Goal: Task Accomplishment & Management: Complete application form

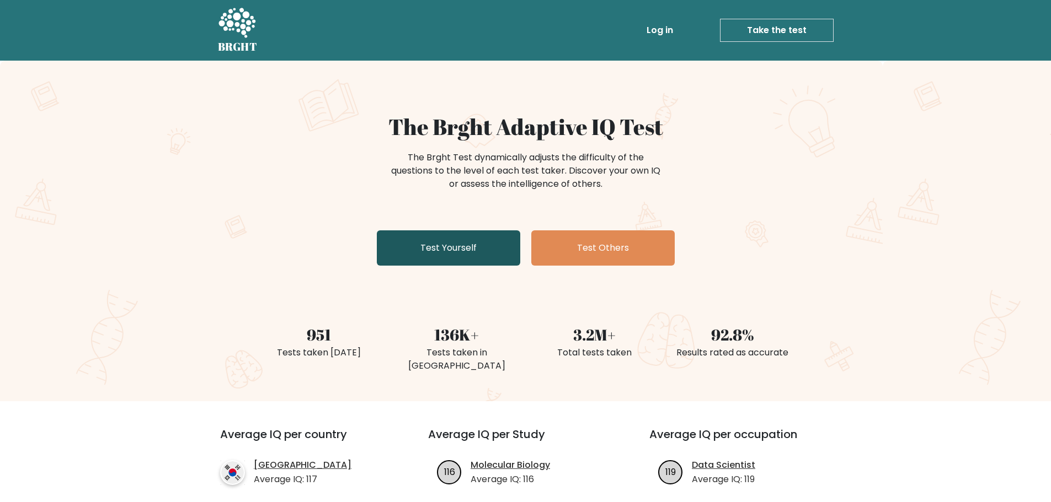
click at [455, 258] on link "Test Yourself" at bounding box center [448, 248] width 143 height 35
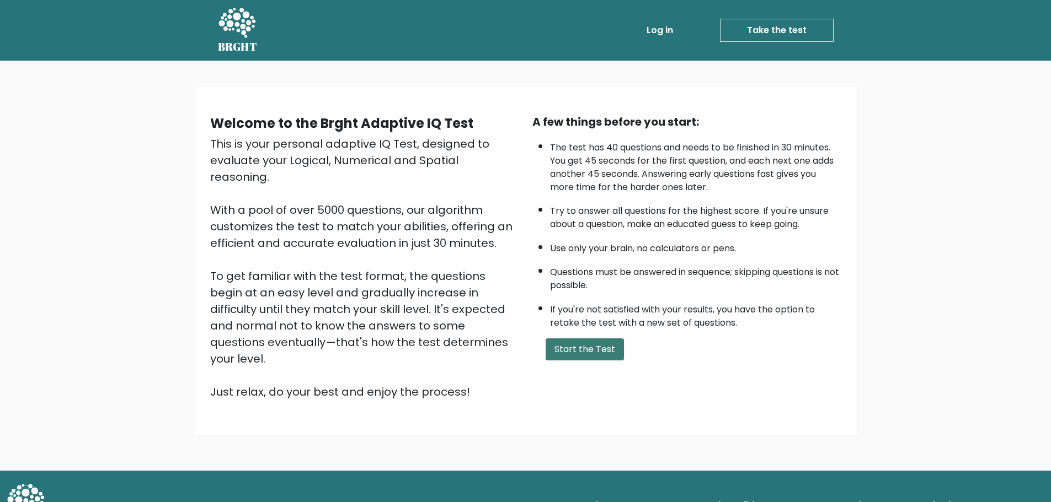
click at [559, 350] on button "Start the Test" at bounding box center [584, 350] width 78 height 22
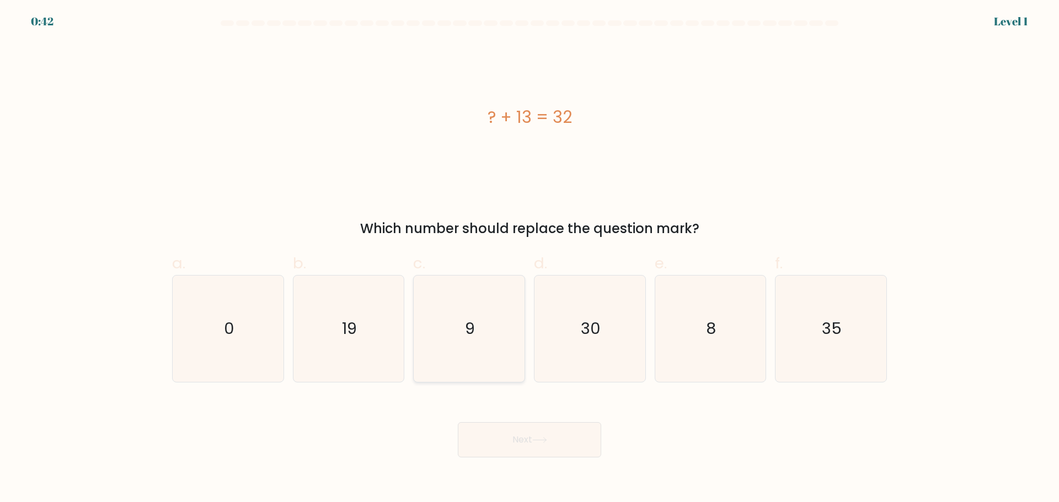
click at [476, 318] on icon "9" at bounding box center [469, 329] width 106 height 106
click at [529, 259] on input "c. 9" at bounding box center [529, 254] width 1 height 7
radio input "true"
click at [368, 350] on icon "19" at bounding box center [348, 329] width 106 height 106
click at [529, 259] on input "b. 19" at bounding box center [529, 254] width 1 height 7
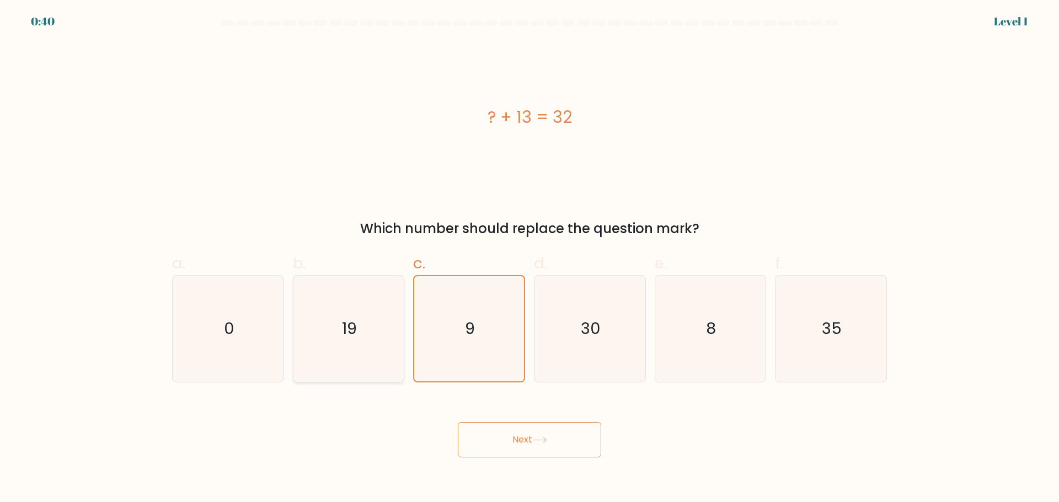
radio input "true"
click at [481, 442] on button "Next" at bounding box center [529, 439] width 143 height 35
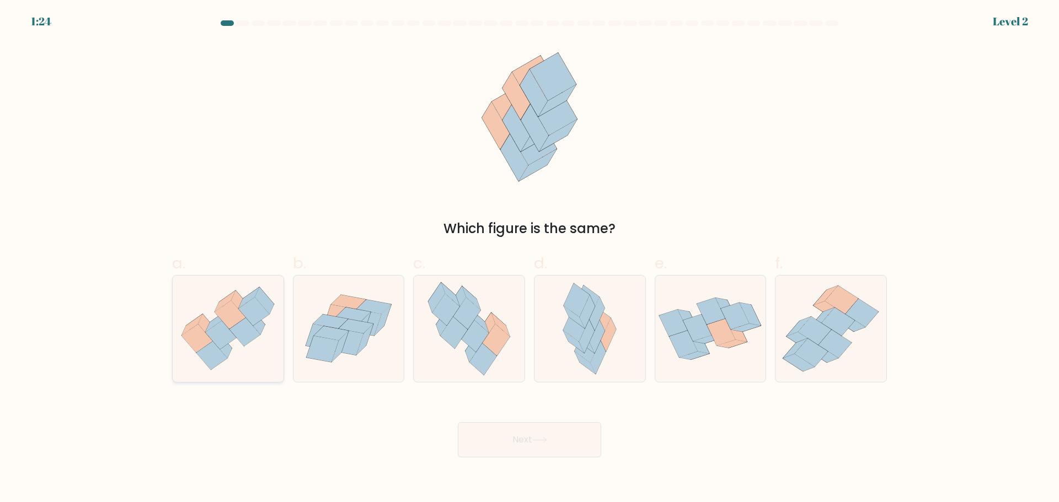
click at [247, 345] on icon at bounding box center [244, 332] width 31 height 29
click at [529, 259] on input "a." at bounding box center [529, 254] width 1 height 7
radio input "true"
click at [517, 443] on button "Next" at bounding box center [529, 439] width 143 height 35
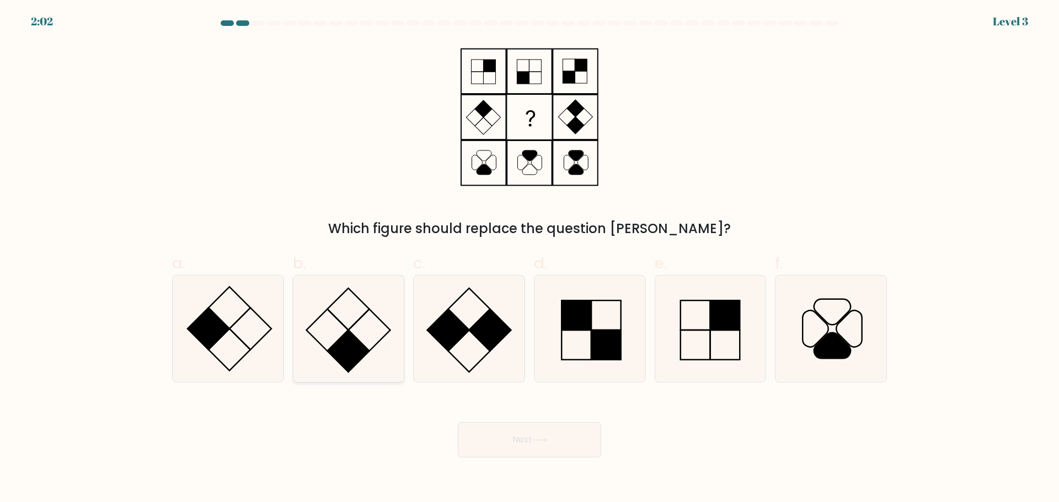
click at [359, 345] on rect at bounding box center [349, 351] width 42 height 42
click at [529, 259] on input "b." at bounding box center [529, 254] width 1 height 7
radio input "true"
click at [509, 456] on button "Next" at bounding box center [529, 439] width 143 height 35
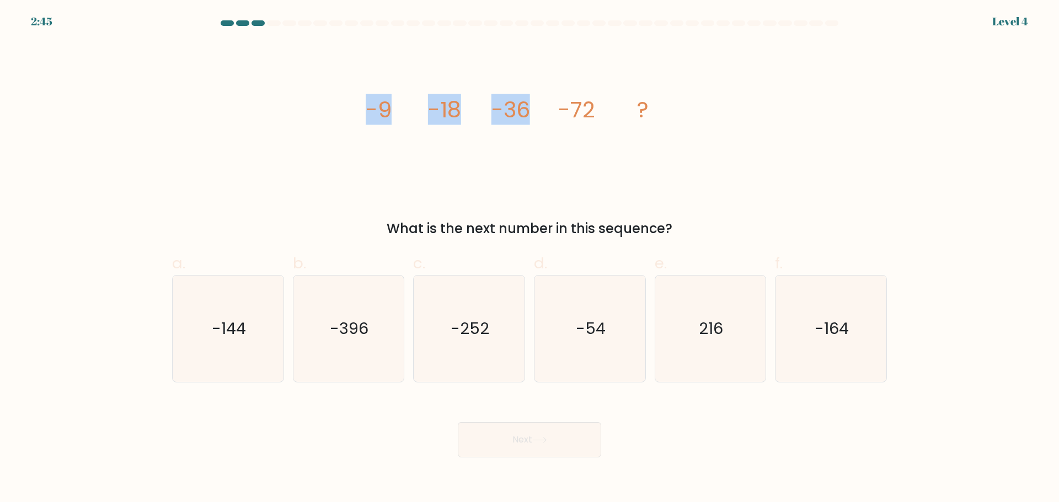
drag, startPoint x: 363, startPoint y: 111, endPoint x: 541, endPoint y: 126, distance: 178.2
click at [541, 126] on div "image/svg+xml -9 -18 -36 -72 ? What is the next number in this sequence?" at bounding box center [529, 140] width 728 height 197
click at [541, 126] on icon "image/svg+xml -9 -18 -36 -72 ?" at bounding box center [529, 117] width 331 height 151
drag, startPoint x: 358, startPoint y: 113, endPoint x: 456, endPoint y: 115, distance: 98.2
click at [456, 115] on div "image/svg+xml -9 -18 -36 -72 ? What is the next number in this sequence?" at bounding box center [529, 140] width 728 height 197
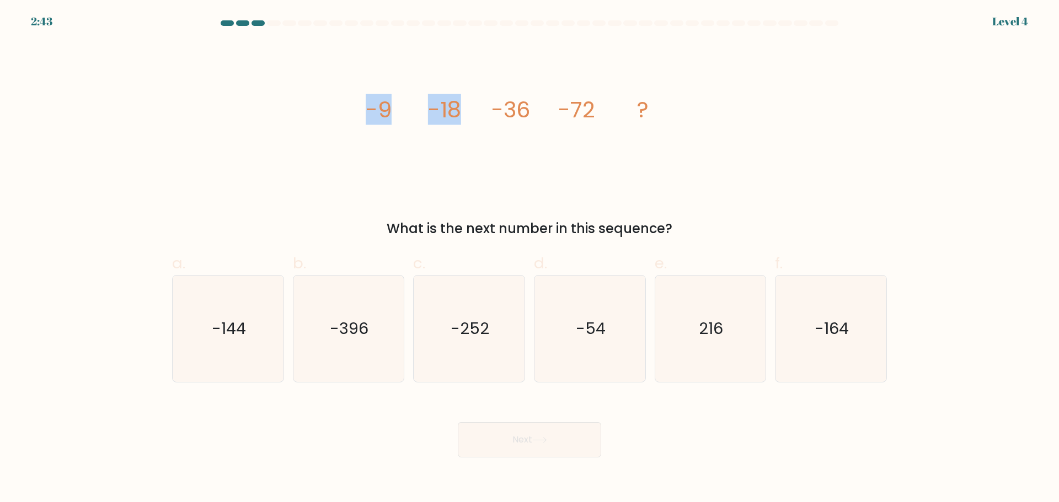
click at [456, 115] on tspan "-18" at bounding box center [444, 109] width 33 height 31
drag, startPoint x: 369, startPoint y: 109, endPoint x: 397, endPoint y: 109, distance: 27.6
click at [397, 109] on icon "image/svg+xml -9 -18 -36 -72 ?" at bounding box center [529, 117] width 331 height 151
drag, startPoint x: 492, startPoint y: 111, endPoint x: 564, endPoint y: 111, distance: 71.7
click at [524, 111] on g "-9 -18 -36 -72 ?" at bounding box center [507, 109] width 283 height 31
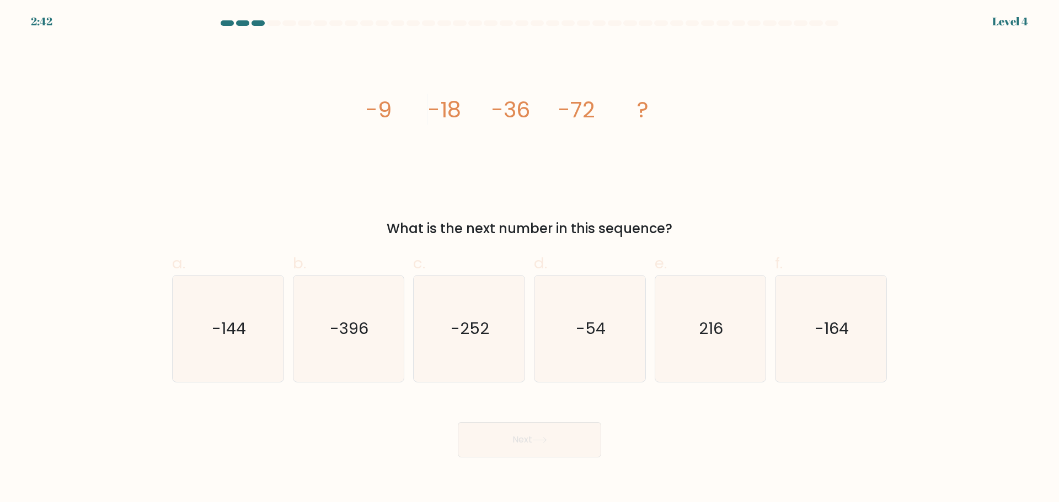
click at [565, 112] on tspan "-72" at bounding box center [577, 109] width 37 height 31
drag, startPoint x: 368, startPoint y: 107, endPoint x: 475, endPoint y: 96, distance: 107.0
click at [475, 96] on icon "image/svg+xml -9 -18 -36 -72 ?" at bounding box center [529, 117] width 331 height 151
click at [440, 86] on icon "image/svg+xml -9 -18 -36 -72 ?" at bounding box center [529, 117] width 331 height 151
drag, startPoint x: 486, startPoint y: 103, endPoint x: 606, endPoint y: 97, distance: 119.3
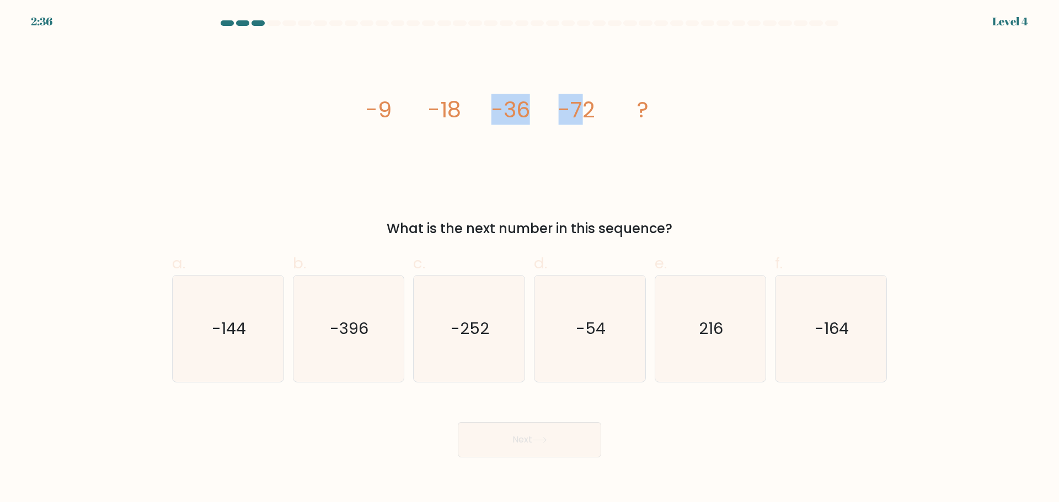
click at [589, 98] on icon "image/svg+xml -9 -18 -36 -72 ?" at bounding box center [529, 117] width 331 height 151
click at [607, 97] on icon "image/svg+xml -9 -18 -36 -72 ?" at bounding box center [529, 117] width 331 height 151
click at [240, 339] on text "-144" at bounding box center [229, 329] width 34 height 22
click at [529, 259] on input "a. -144" at bounding box center [529, 254] width 1 height 7
radio input "true"
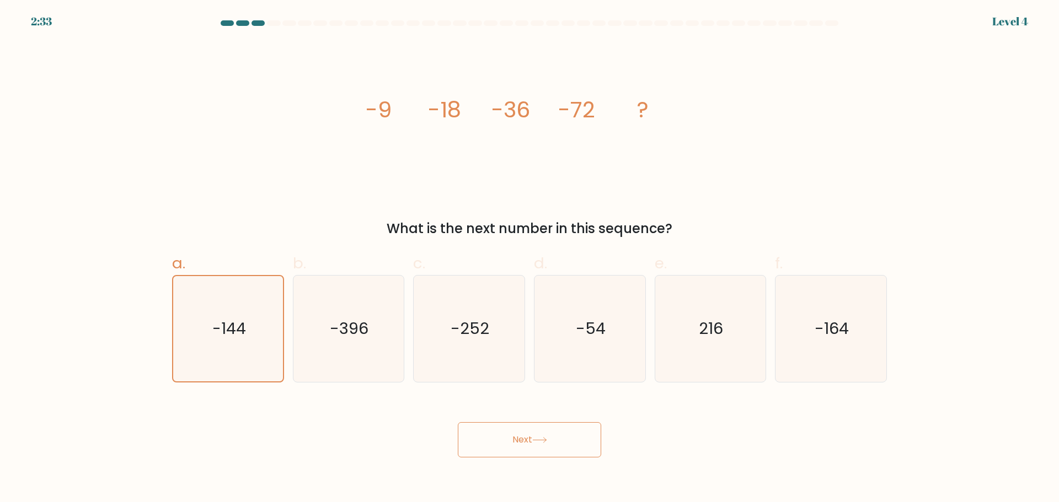
click at [567, 441] on button "Next" at bounding box center [529, 439] width 143 height 35
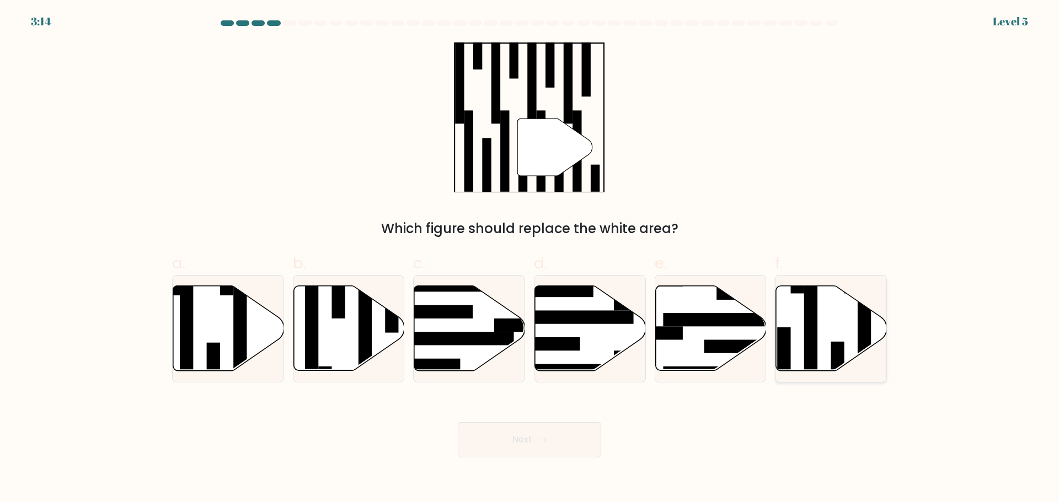
click at [825, 371] on icon at bounding box center [831, 328] width 111 height 85
click at [530, 259] on input "f." at bounding box center [529, 254] width 1 height 7
radio input "true"
click at [519, 446] on button "Next" at bounding box center [529, 439] width 143 height 35
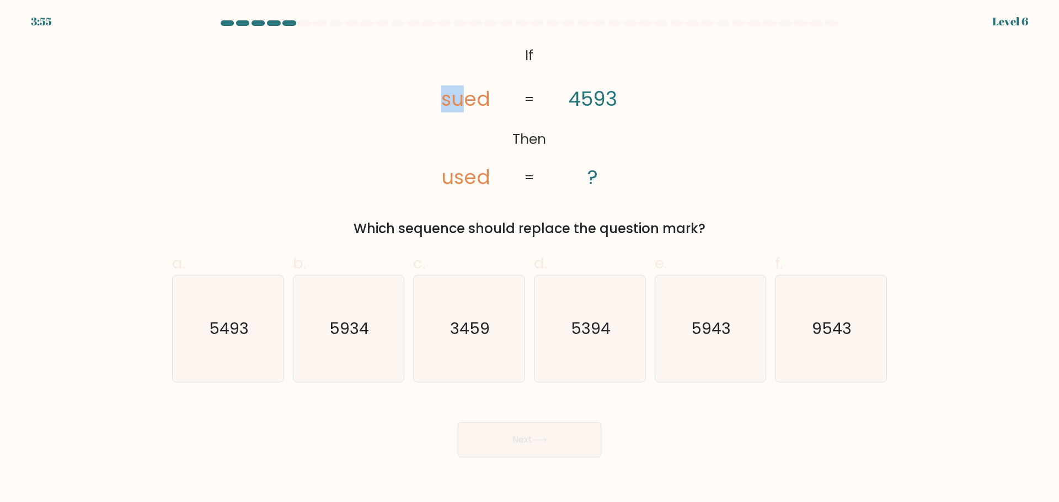
drag, startPoint x: 464, startPoint y: 101, endPoint x: 425, endPoint y: 105, distance: 39.3
click at [418, 103] on icon "@import url('[URL][DOMAIN_NAME]); If Then sued used 4593 ? = =" at bounding box center [529, 117] width 245 height 151
drag, startPoint x: 598, startPoint y: 100, endPoint x: 639, endPoint y: 108, distance: 42.1
click at [639, 108] on icon "@import url('[URL][DOMAIN_NAME]); If Then sued used 4593 ? = =" at bounding box center [529, 117] width 245 height 151
click at [639, 110] on icon "@import url('[URL][DOMAIN_NAME]); If Then sued used 4593 ? = =" at bounding box center [529, 117] width 245 height 151
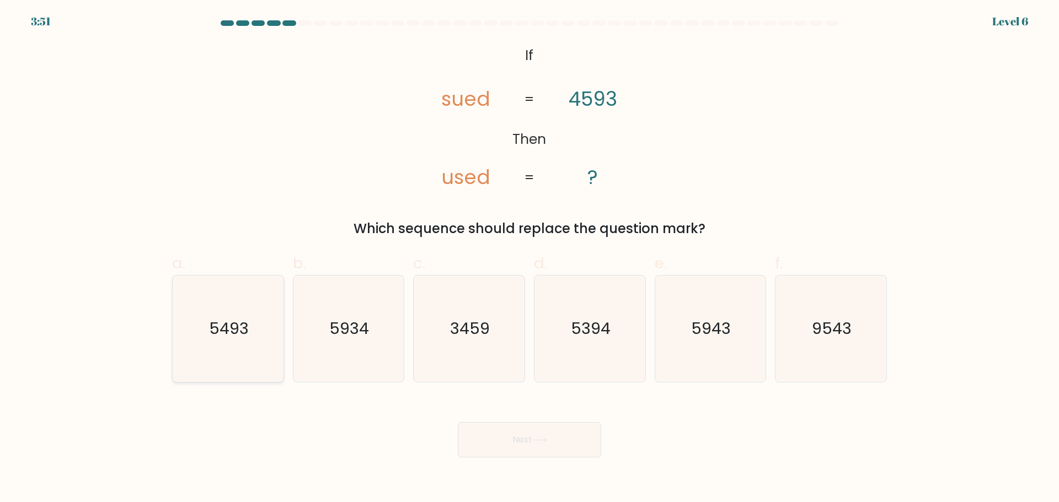
click at [235, 348] on icon "5493" at bounding box center [228, 329] width 106 height 106
click at [529, 259] on input "a. 5493" at bounding box center [529, 254] width 1 height 7
radio input "true"
click at [541, 448] on button "Next" at bounding box center [529, 439] width 143 height 35
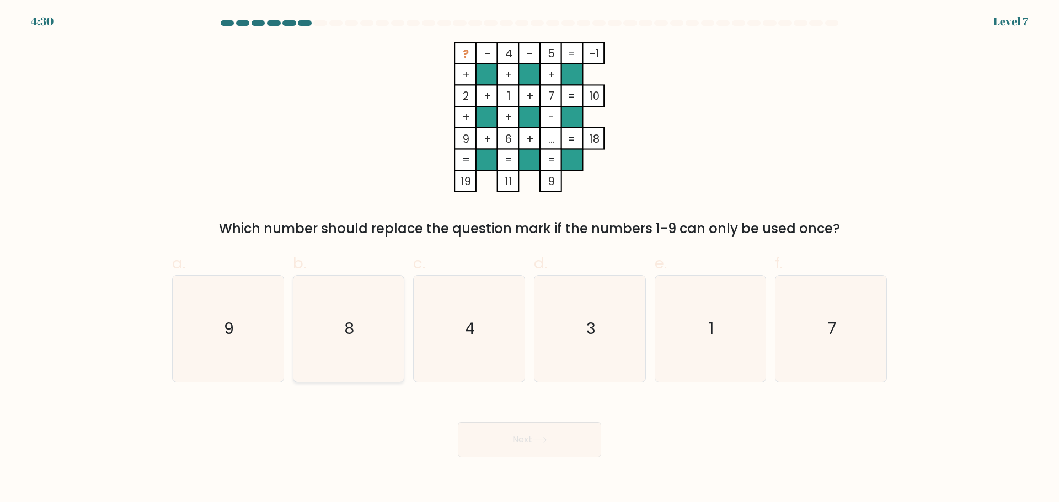
click at [372, 356] on icon "8" at bounding box center [348, 329] width 106 height 106
click at [529, 259] on input "b. 8" at bounding box center [529, 254] width 1 height 7
radio input "true"
click at [537, 433] on button "Next" at bounding box center [529, 439] width 143 height 35
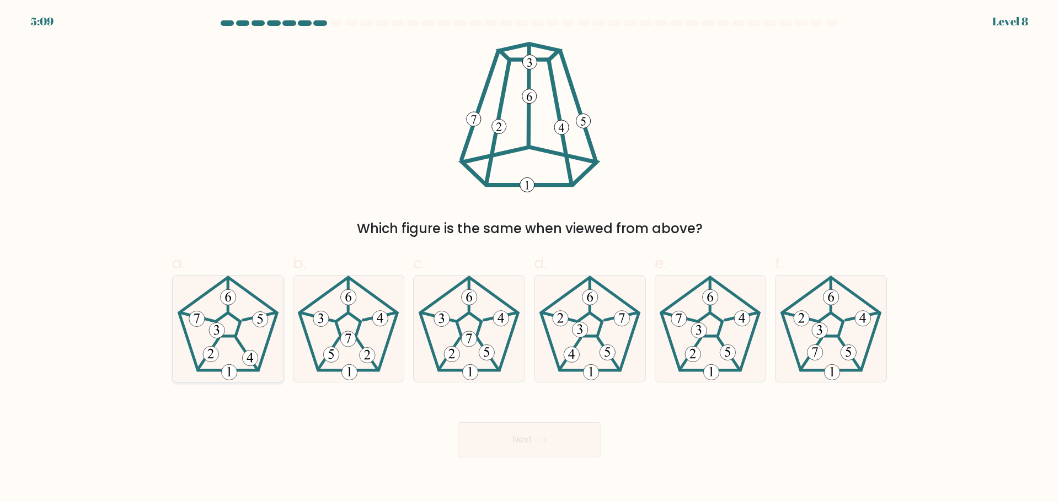
click at [218, 361] on icon at bounding box center [228, 329] width 106 height 106
click at [529, 259] on input "a." at bounding box center [529, 254] width 1 height 7
radio input "true"
click at [497, 425] on button "Next" at bounding box center [529, 439] width 143 height 35
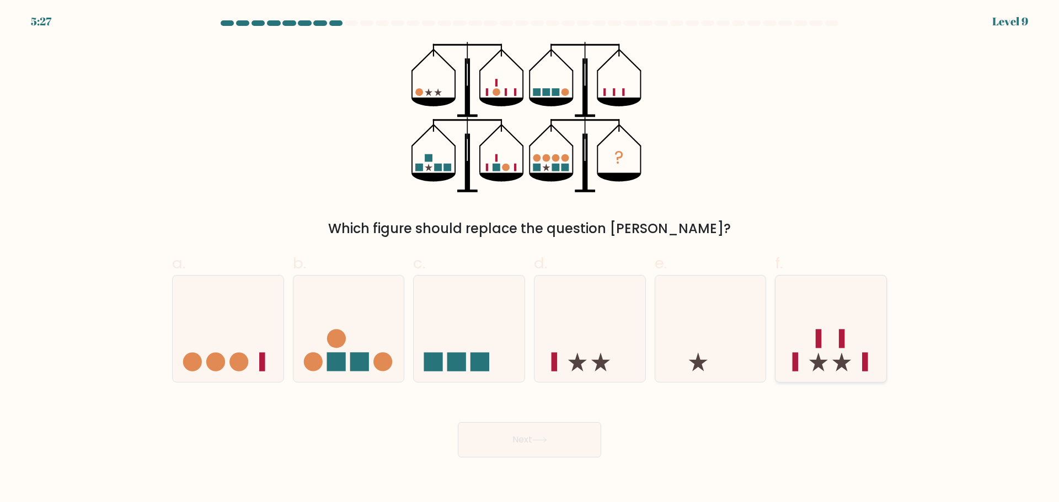
click at [849, 354] on icon at bounding box center [830, 329] width 111 height 92
click at [530, 259] on input "f." at bounding box center [529, 254] width 1 height 7
radio input "true"
click at [519, 430] on button "Next" at bounding box center [529, 439] width 143 height 35
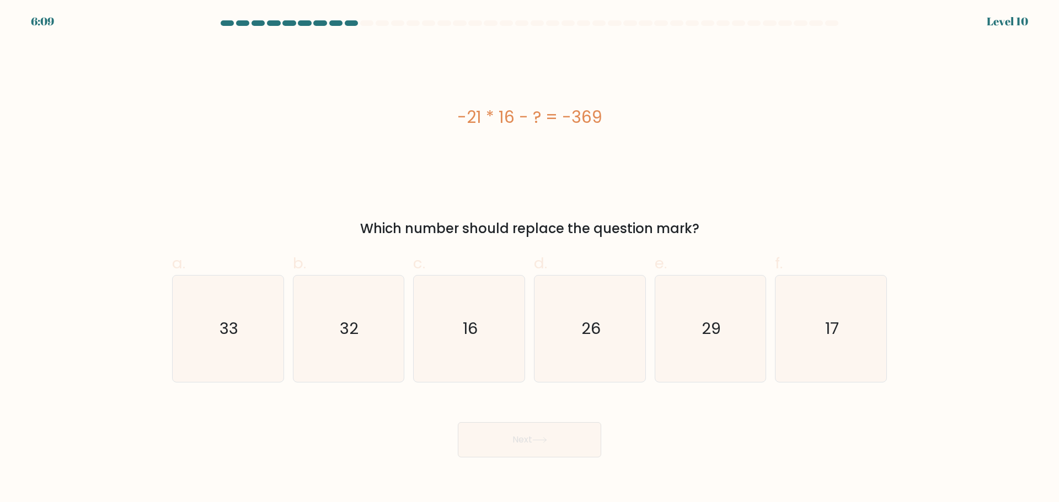
drag, startPoint x: 464, startPoint y: 113, endPoint x: 641, endPoint y: 131, distance: 177.9
click at [606, 131] on div "-21 * 16 - ? = -369" at bounding box center [529, 117] width 715 height 151
click at [641, 131] on div "-21 * 16 - ? = -369" at bounding box center [529, 117] width 715 height 151
click at [203, 355] on icon "33" at bounding box center [228, 329] width 106 height 106
click at [529, 259] on input "a. 33" at bounding box center [529, 254] width 1 height 7
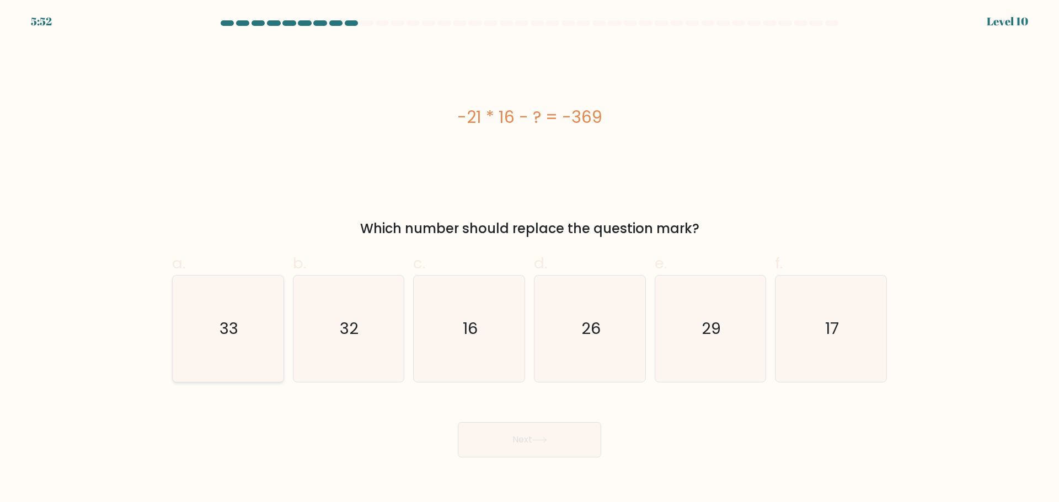
radio input "true"
click at [524, 437] on button "Next" at bounding box center [529, 439] width 143 height 35
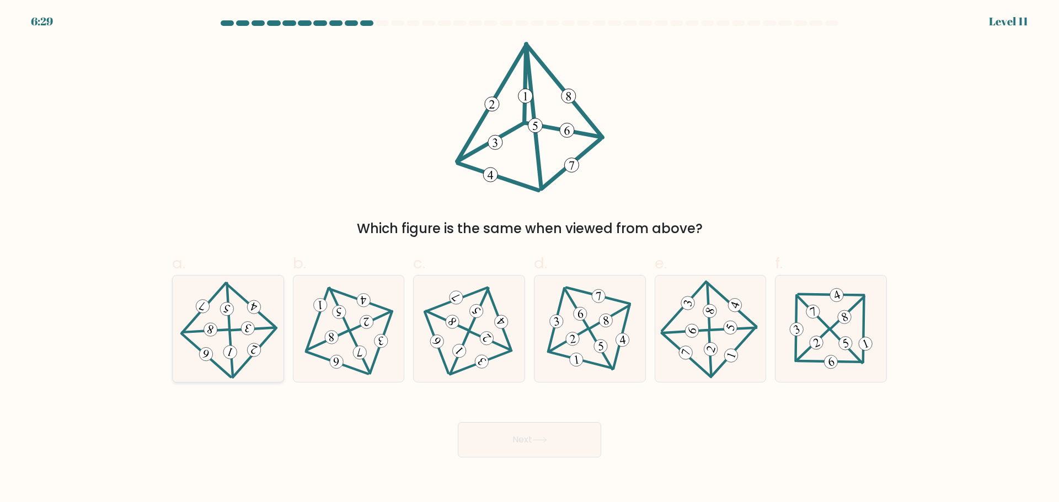
drag, startPoint x: 221, startPoint y: 336, endPoint x: 236, endPoint y: 350, distance: 21.1
click at [219, 336] on icon at bounding box center [227, 328] width 85 height 85
click at [529, 259] on input "a." at bounding box center [529, 254] width 1 height 7
radio input "true"
click at [524, 444] on button "Next" at bounding box center [529, 439] width 143 height 35
